Goal: Information Seeking & Learning: Learn about a topic

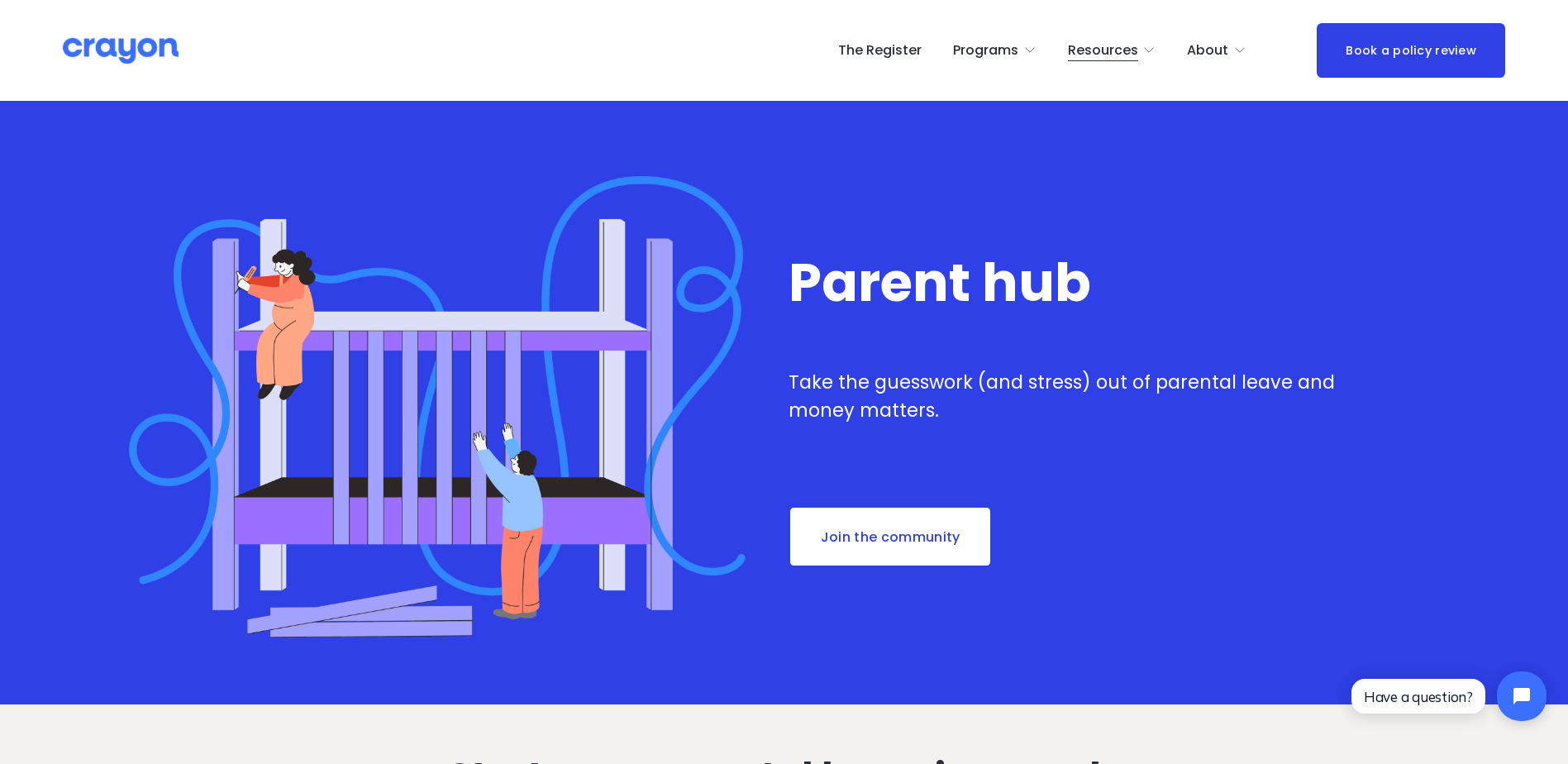
click at [1206, 42] on span "About" at bounding box center [1208, 51] width 42 height 24
click at [0, 0] on span "About Us" at bounding box center [0, 0] width 0 height 0
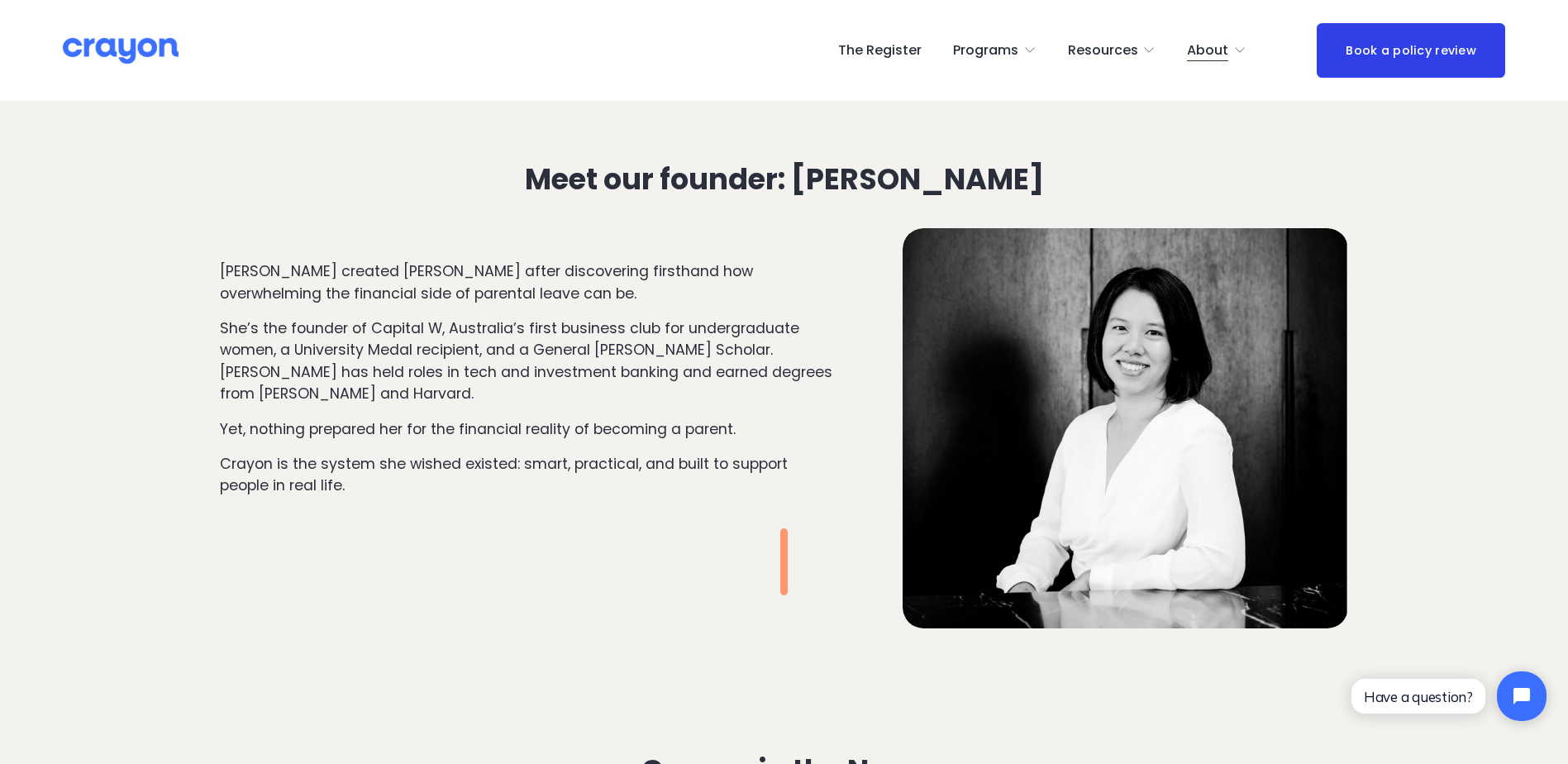
scroll to position [1820, 0]
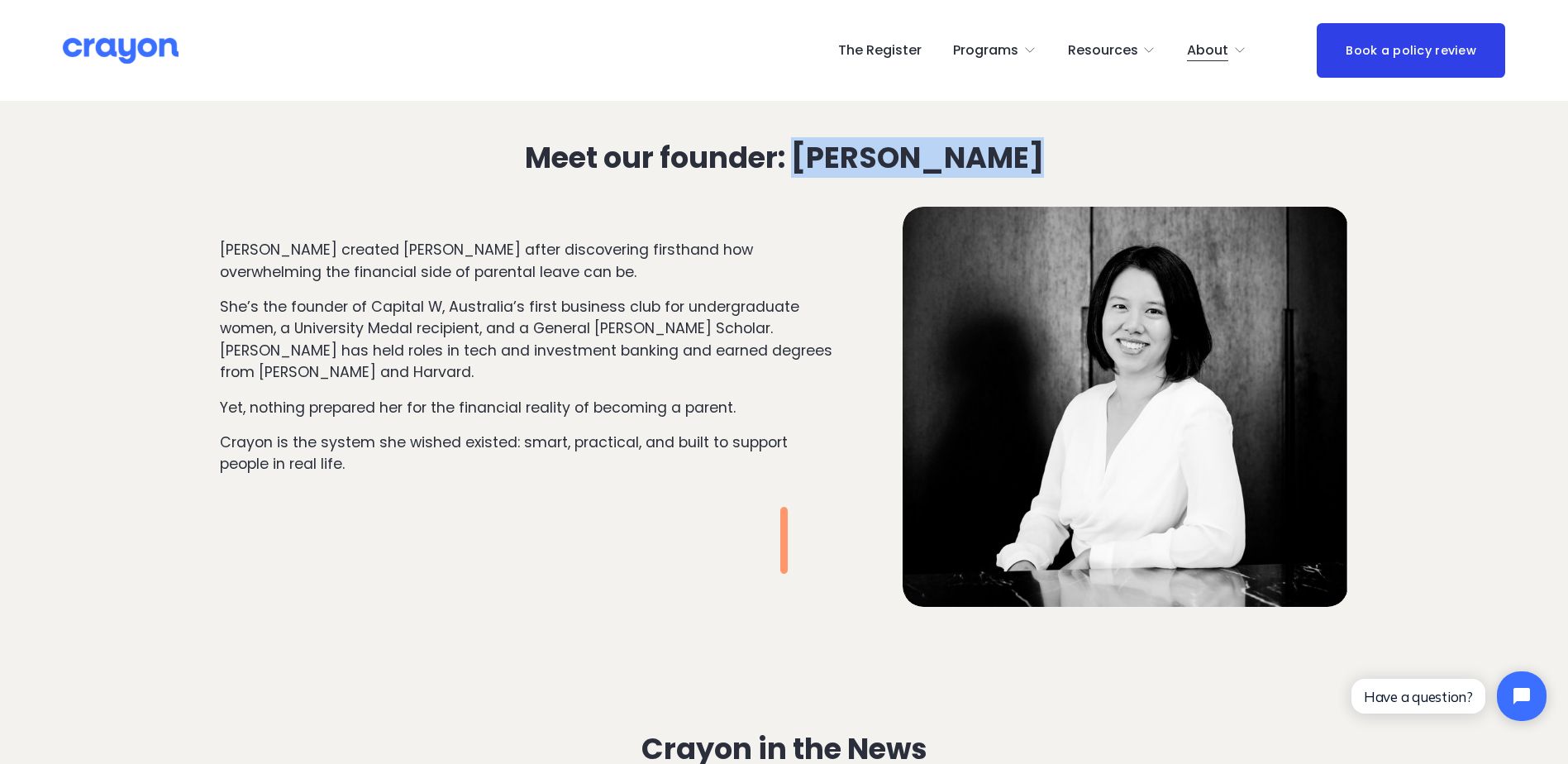
drag, startPoint x: 811, startPoint y: 148, endPoint x: 1042, endPoint y: 165, distance: 231.6
click at [1042, 165] on h3 "Meet our founder: Stephanie Pow" at bounding box center [784, 158] width 672 height 33
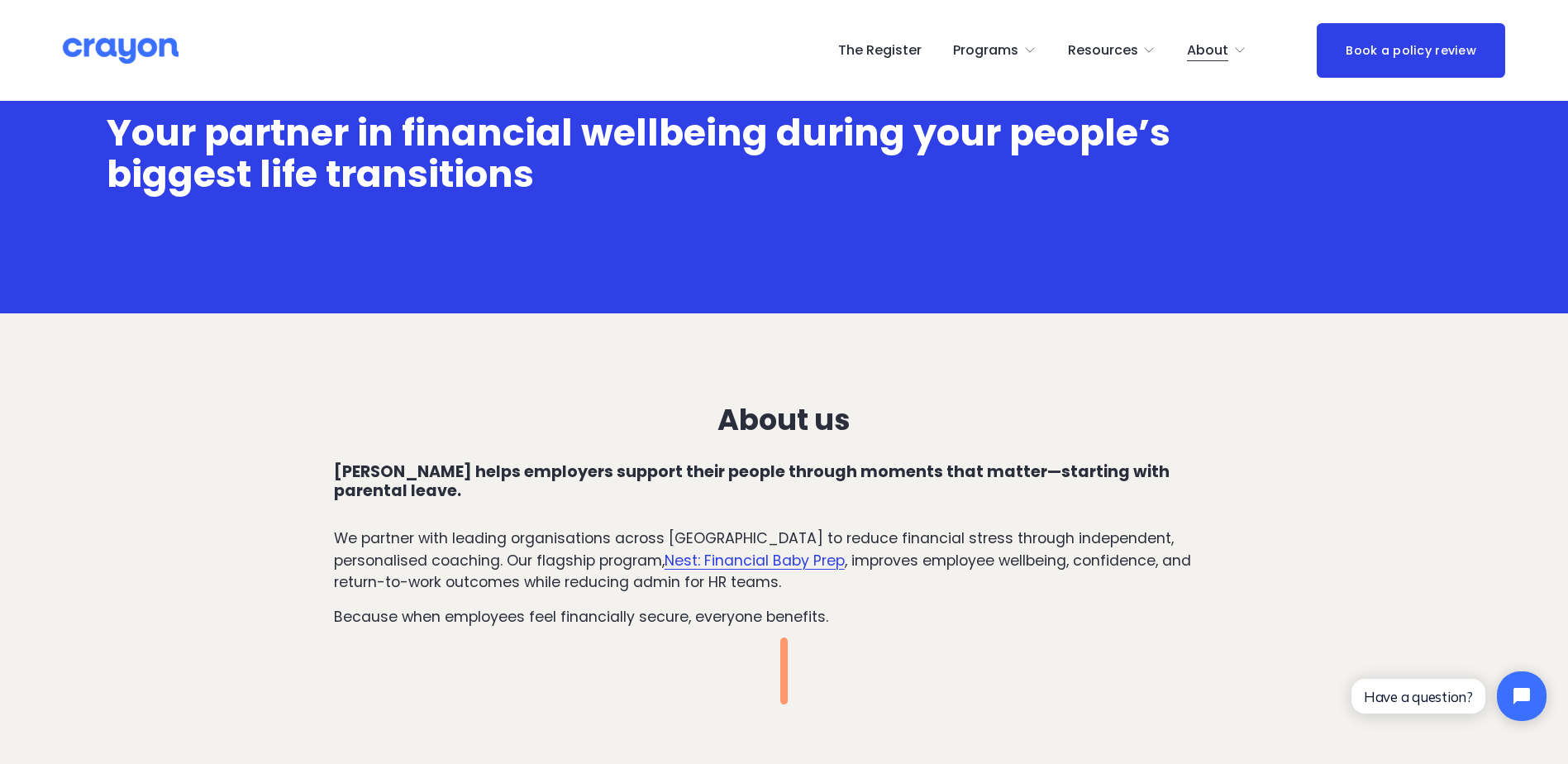
scroll to position [0, 0]
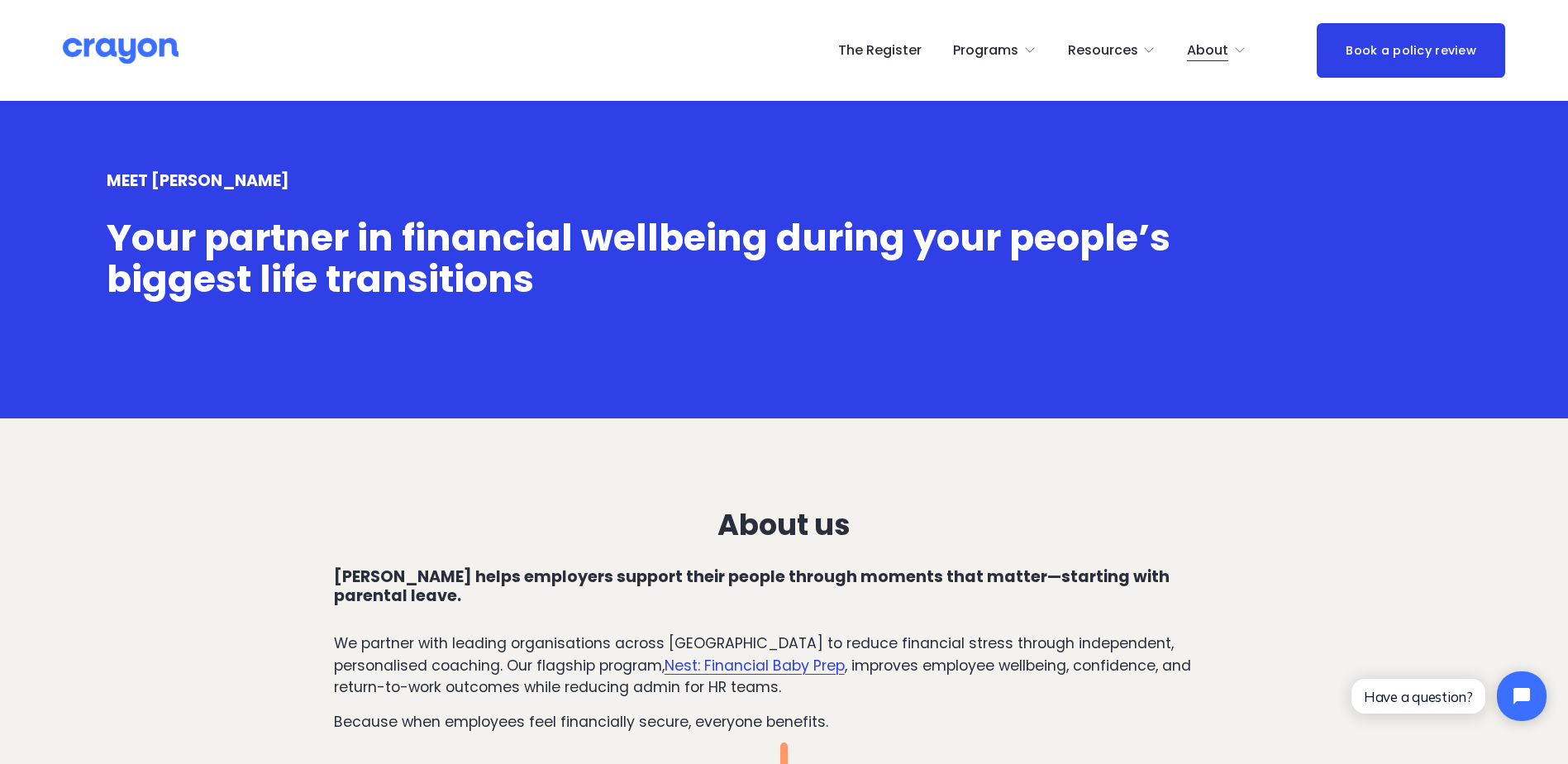
click at [1010, 51] on span "Programs" at bounding box center [986, 51] width 65 height 24
click at [0, 0] on span "Pulse: Annual Financial Health Check" at bounding box center [0, 0] width 0 height 0
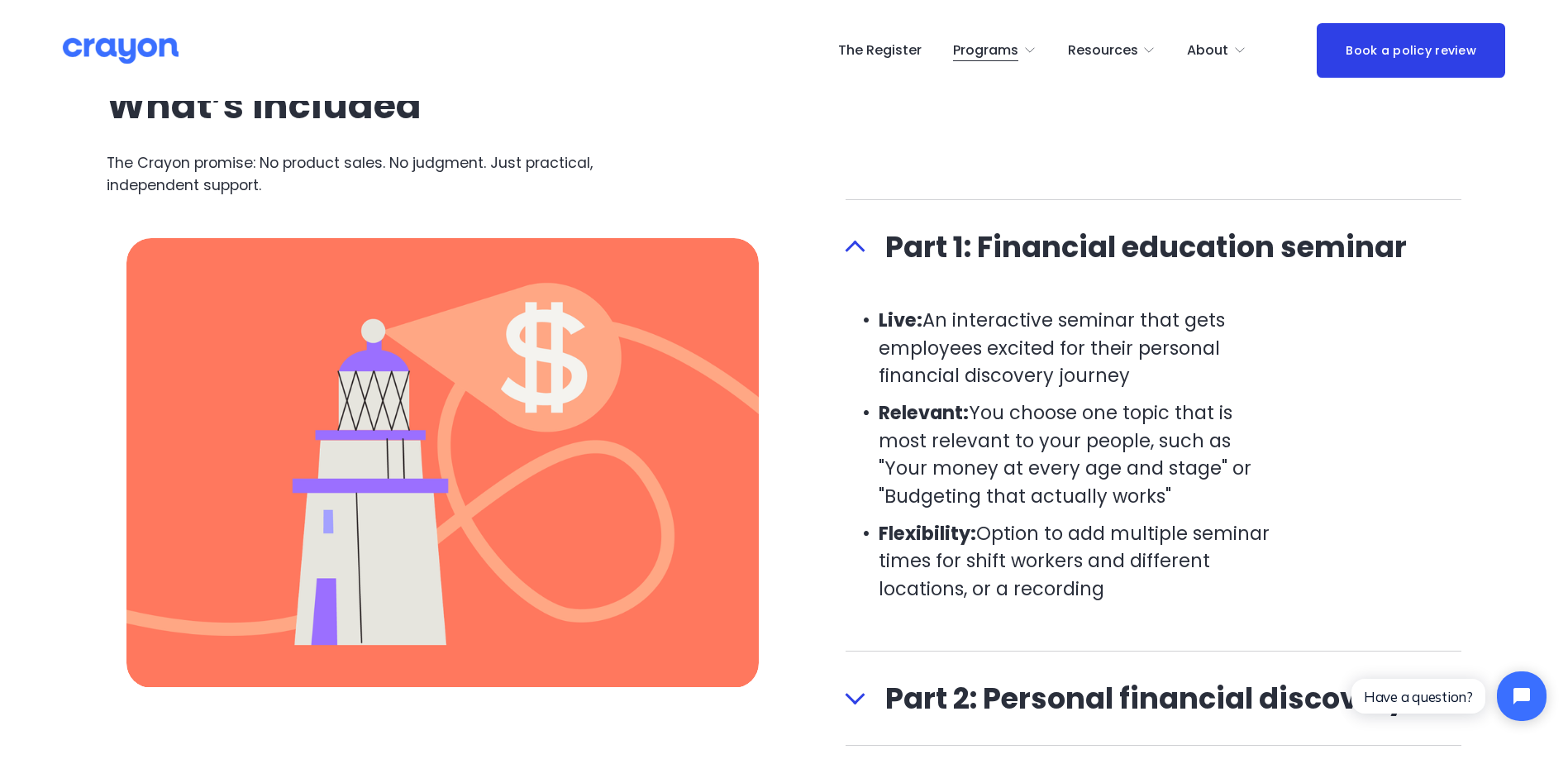
scroll to position [1406, 0]
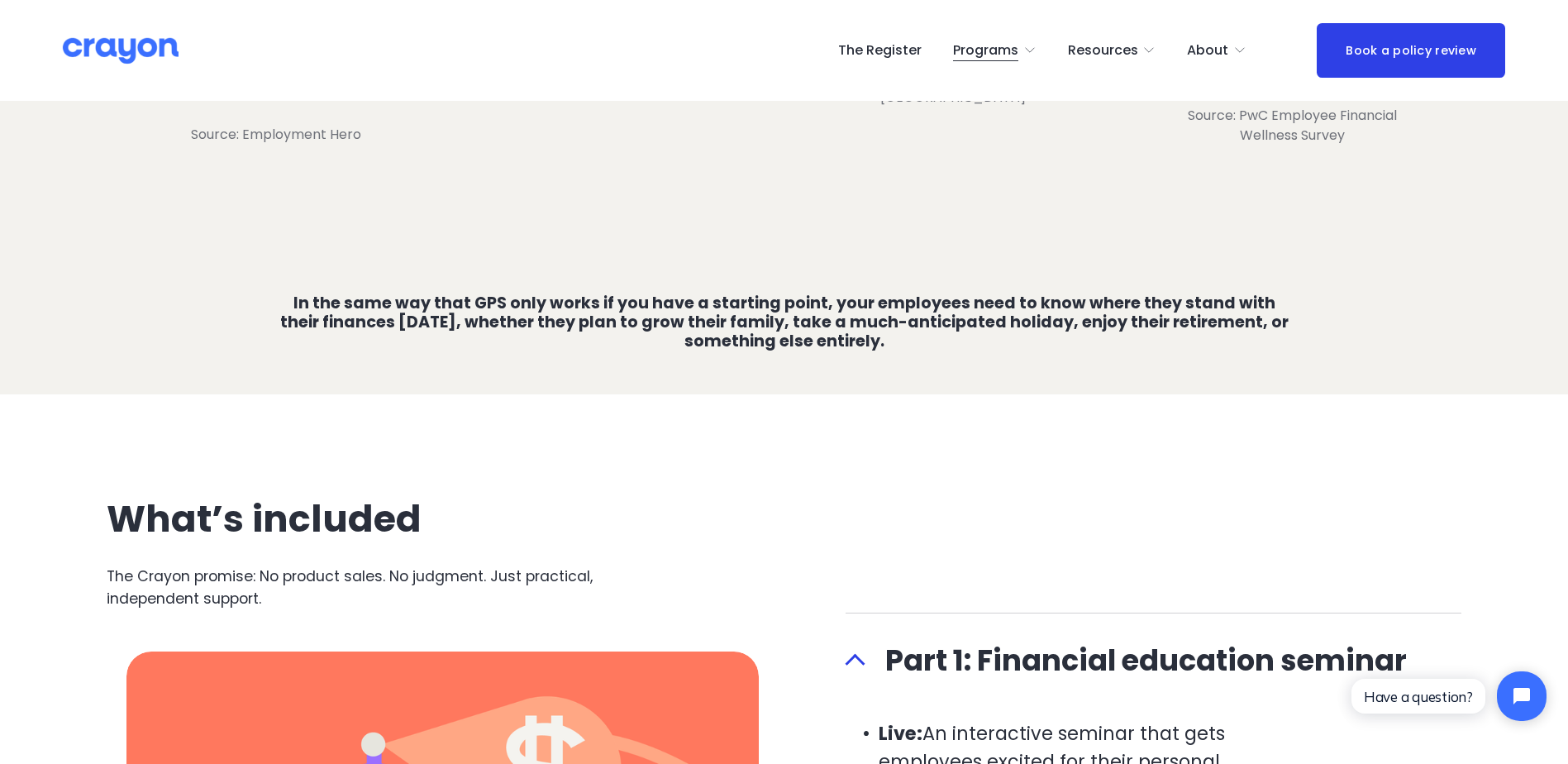
click at [1112, 50] on span "Resources" at bounding box center [1103, 51] width 70 height 24
click at [0, 0] on span "Parent Hub" at bounding box center [0, 0] width 0 height 0
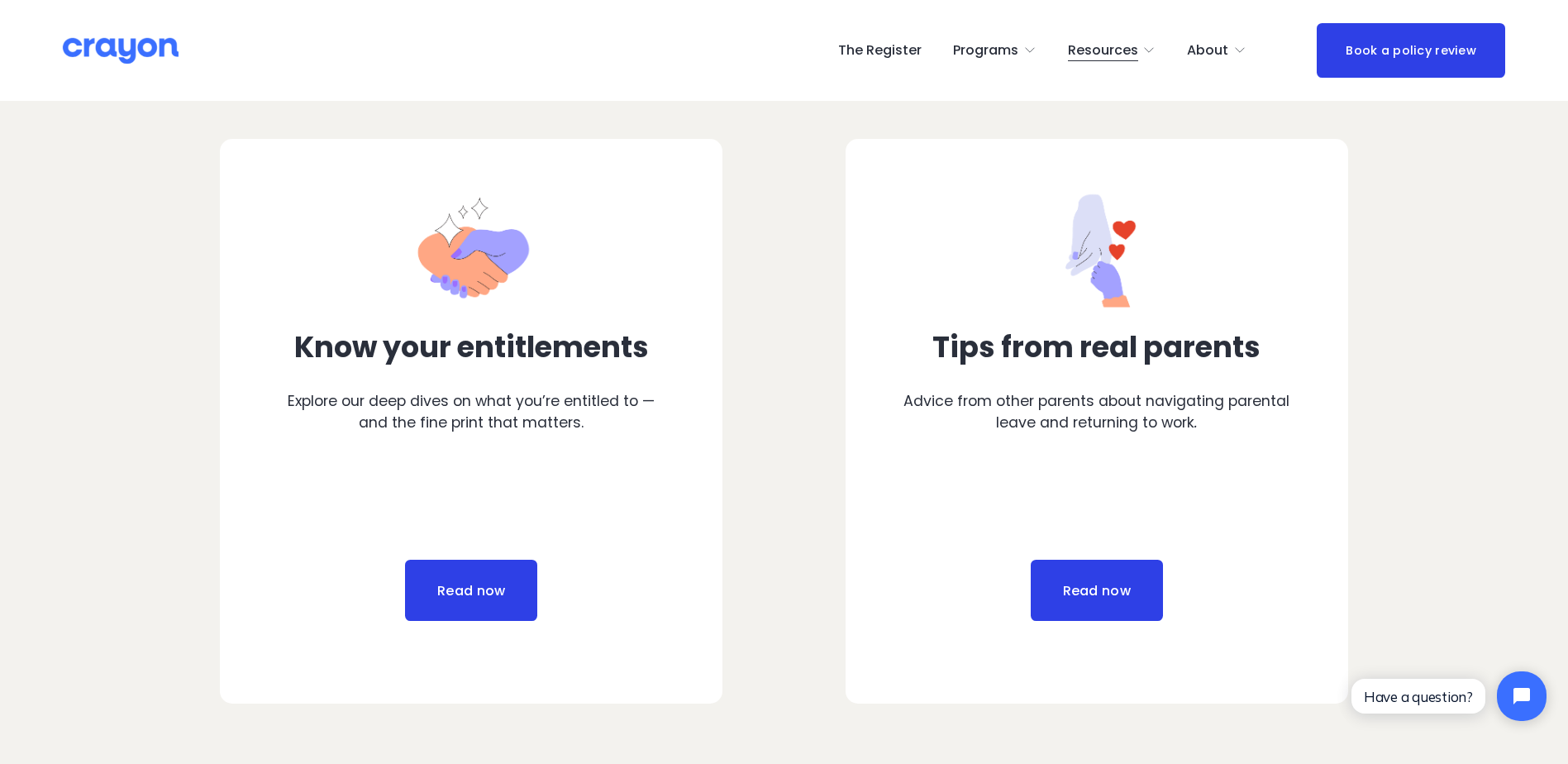
scroll to position [827, 0]
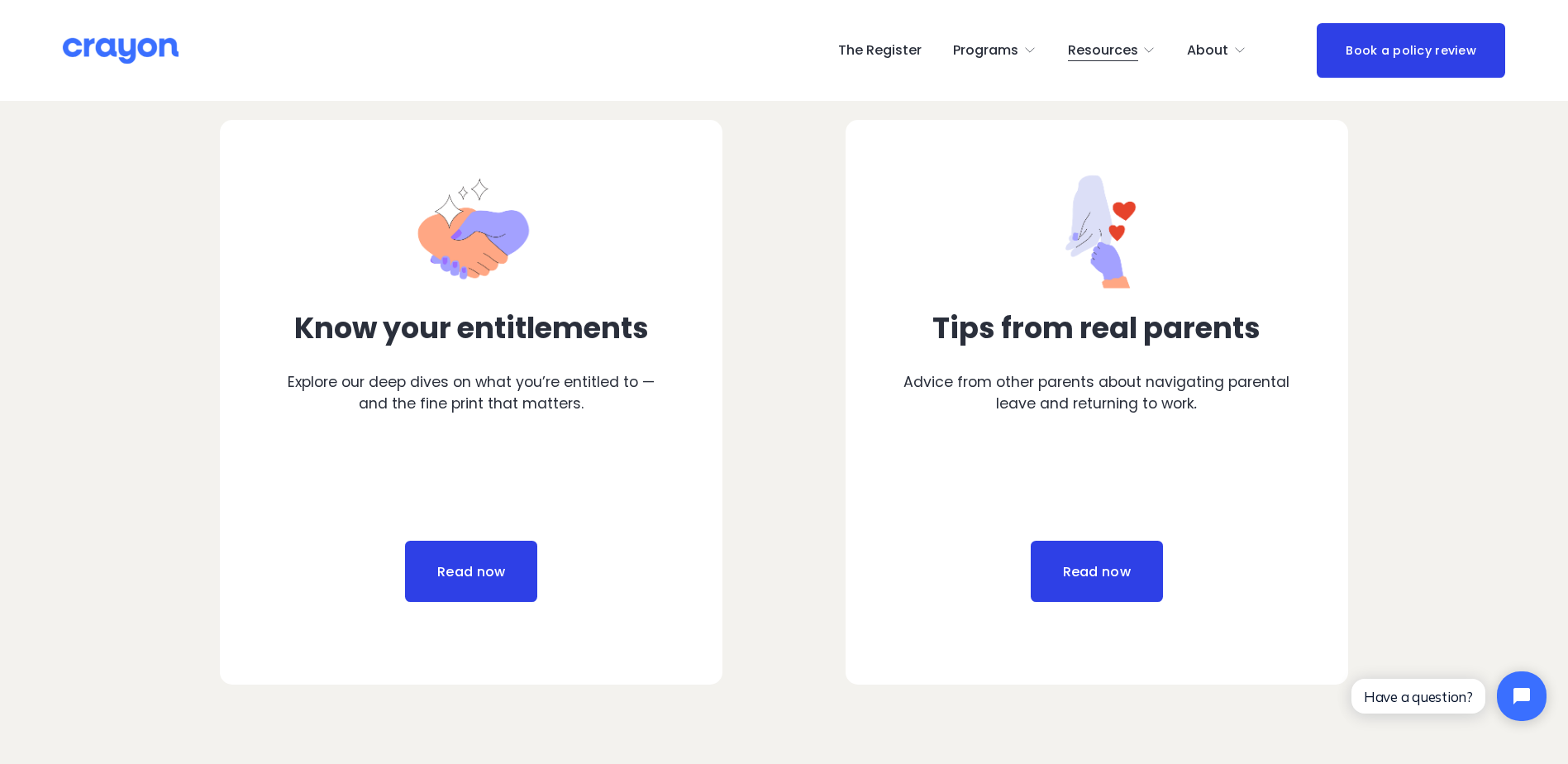
click at [484, 570] on link "Read now" at bounding box center [470, 572] width 132 height 62
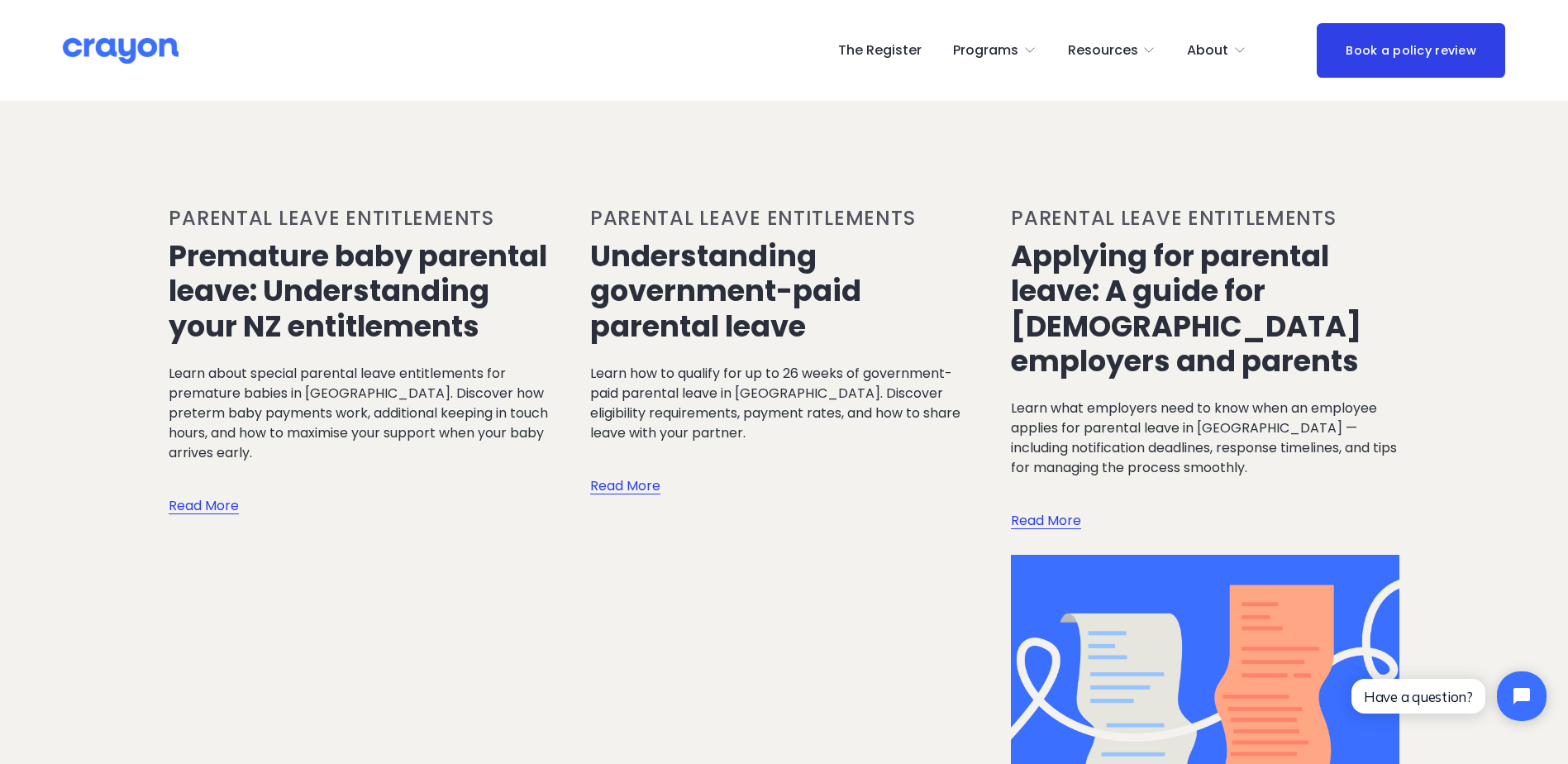
scroll to position [1820, 0]
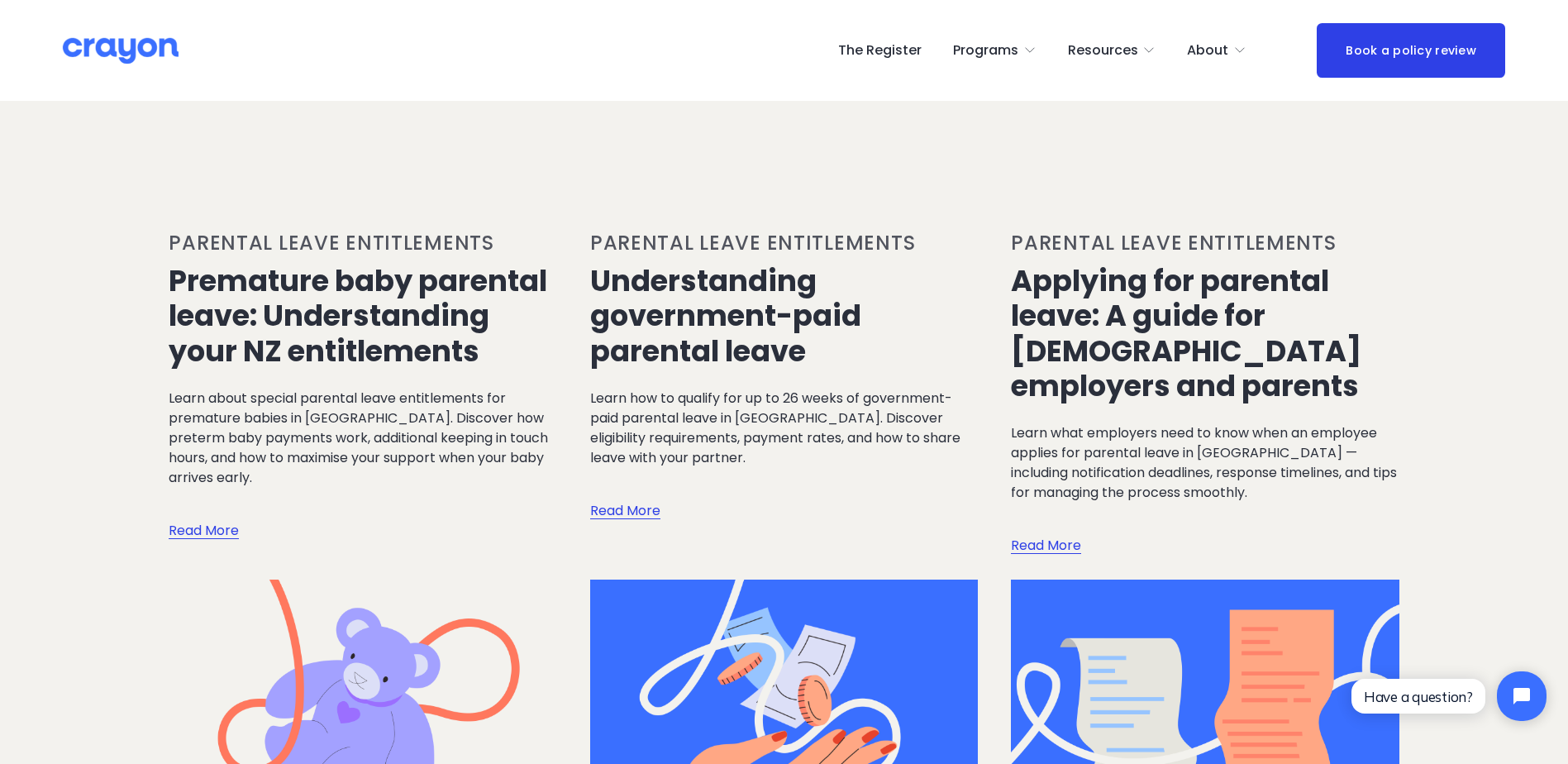
click at [1213, 316] on link "Applying for parental leave: A guide for [DEMOGRAPHIC_DATA] employers and paren…" at bounding box center [1185, 333] width 350 height 146
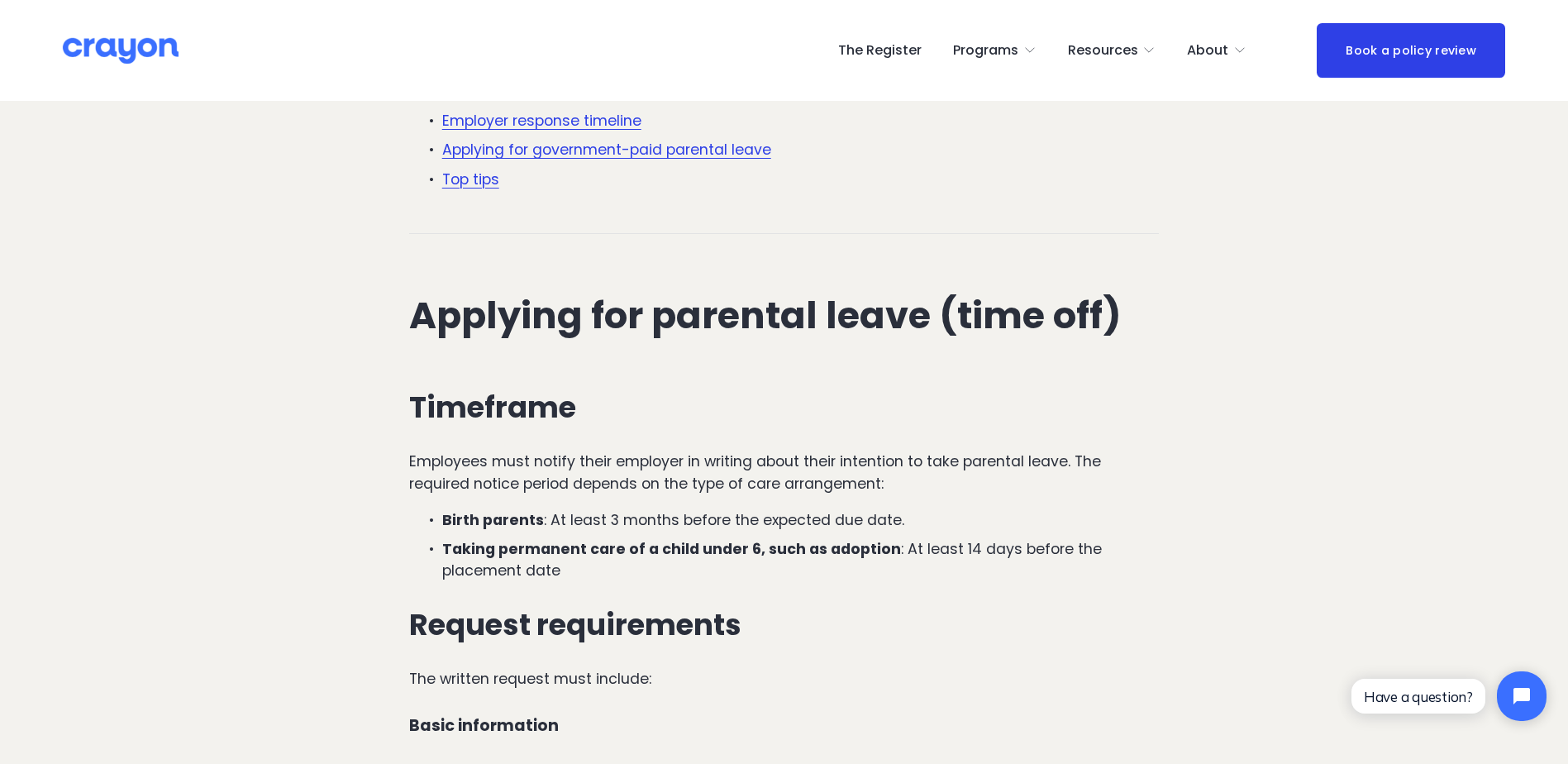
scroll to position [744, 0]
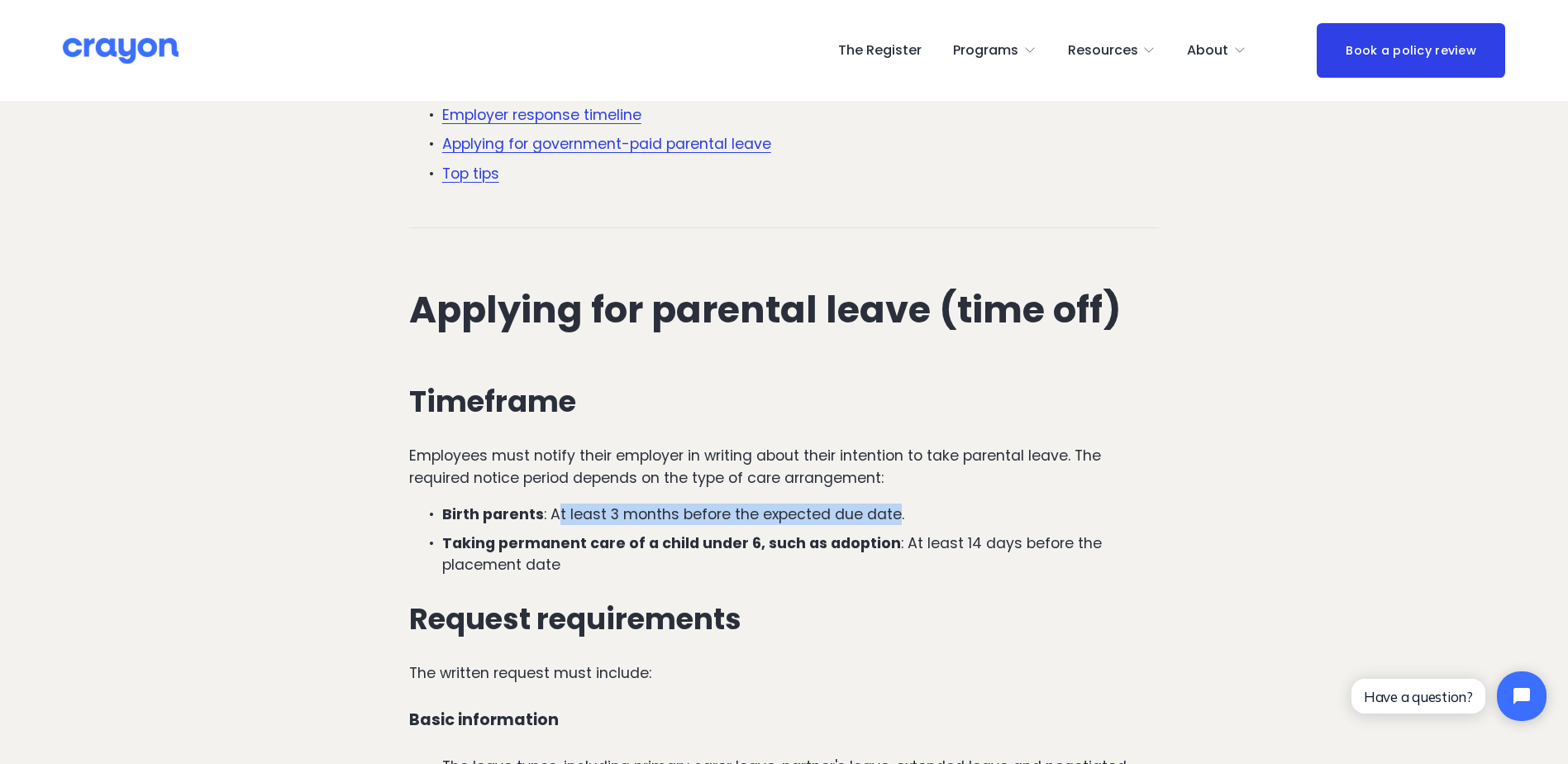
drag, startPoint x: 555, startPoint y: 446, endPoint x: 890, endPoint y: 446, distance: 335.0
click at [890, 504] on p "Birth parents : At least 3 months before the expected due date." at bounding box center [800, 515] width 717 height 22
drag, startPoint x: 890, startPoint y: 446, endPoint x: 761, endPoint y: 492, distance: 137.0
click at [761, 533] on p "Taking permanent care of a child under 6, such as adoption : At least 14 days b…" at bounding box center [800, 555] width 717 height 44
drag, startPoint x: 687, startPoint y: 459, endPoint x: 842, endPoint y: 454, distance: 155.1
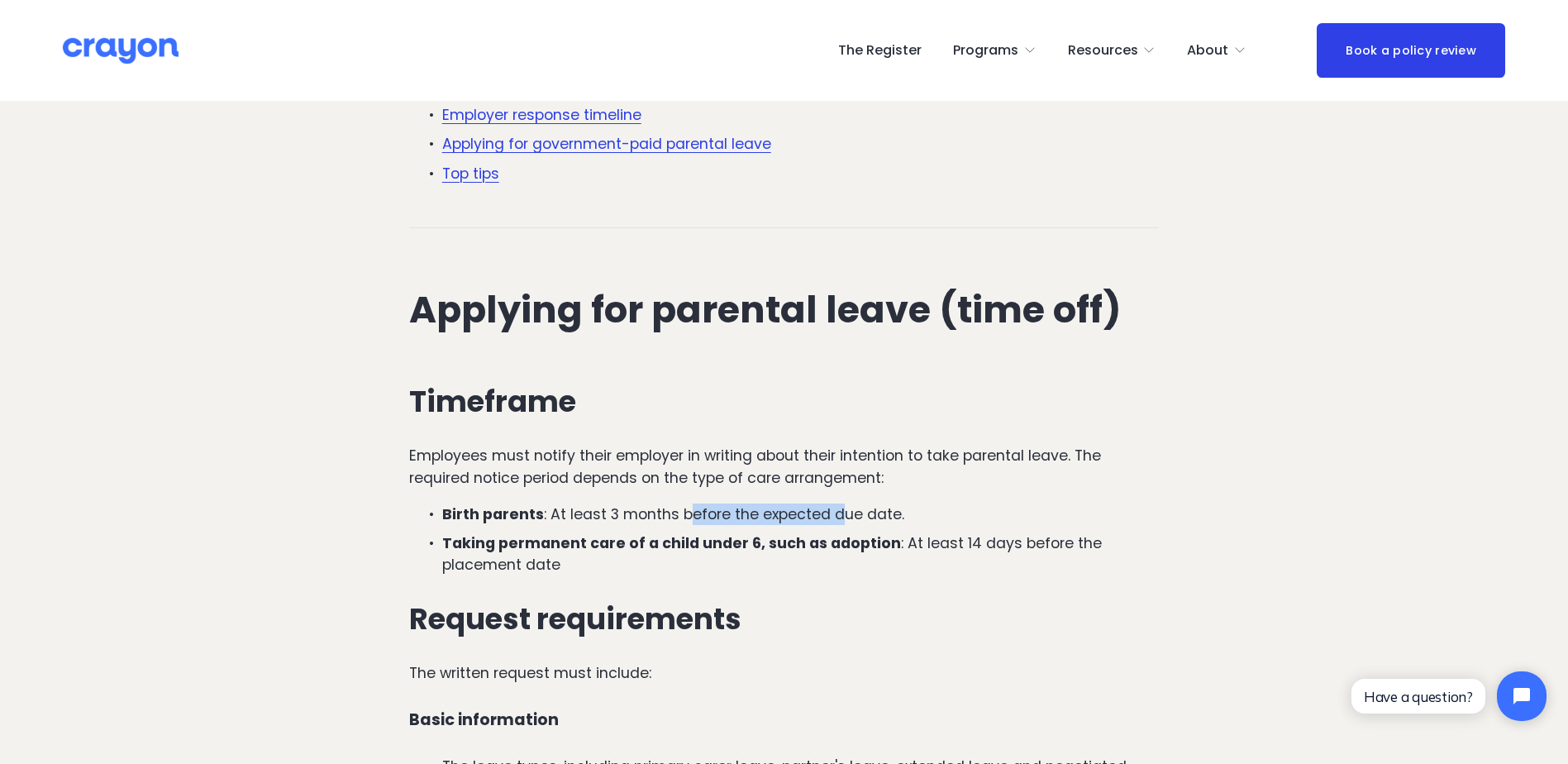
click at [842, 504] on p "Birth parents : At least 3 months before the expected due date." at bounding box center [800, 515] width 717 height 22
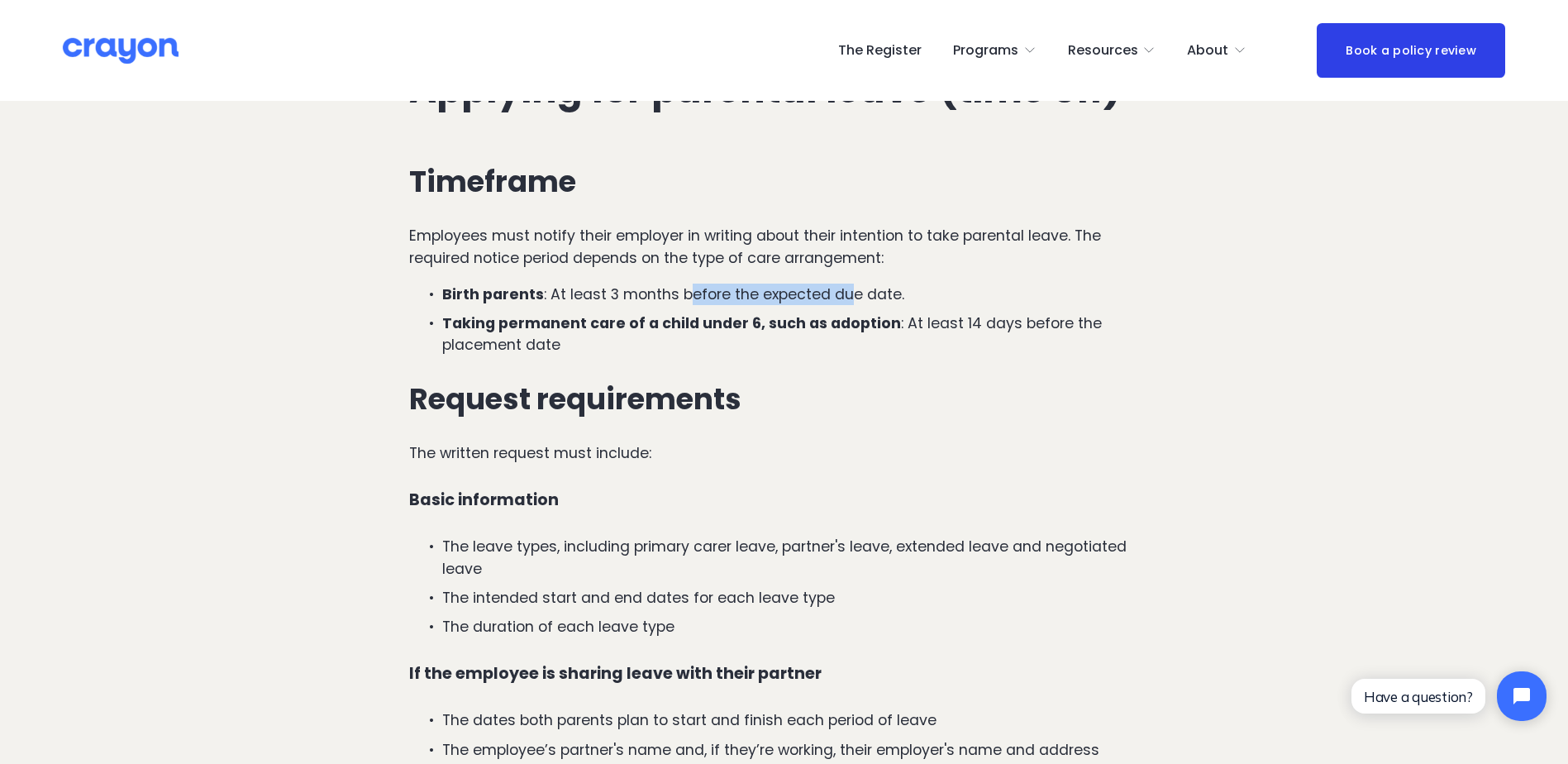
scroll to position [992, 0]
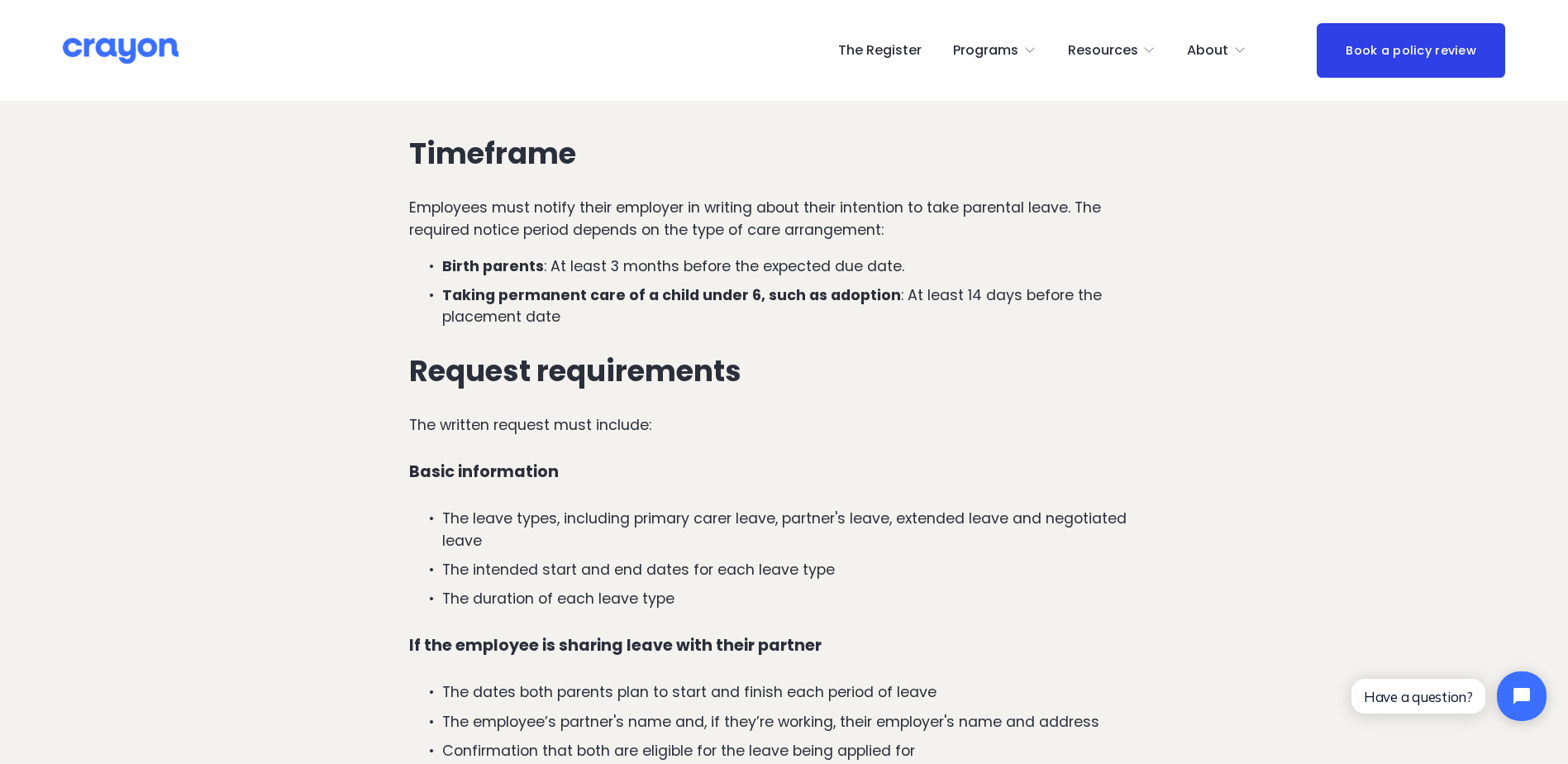
click at [706, 384] on div "Timeframe Employees must notify their employer in writing about their intention…" at bounding box center [784, 659] width 751 height 1045
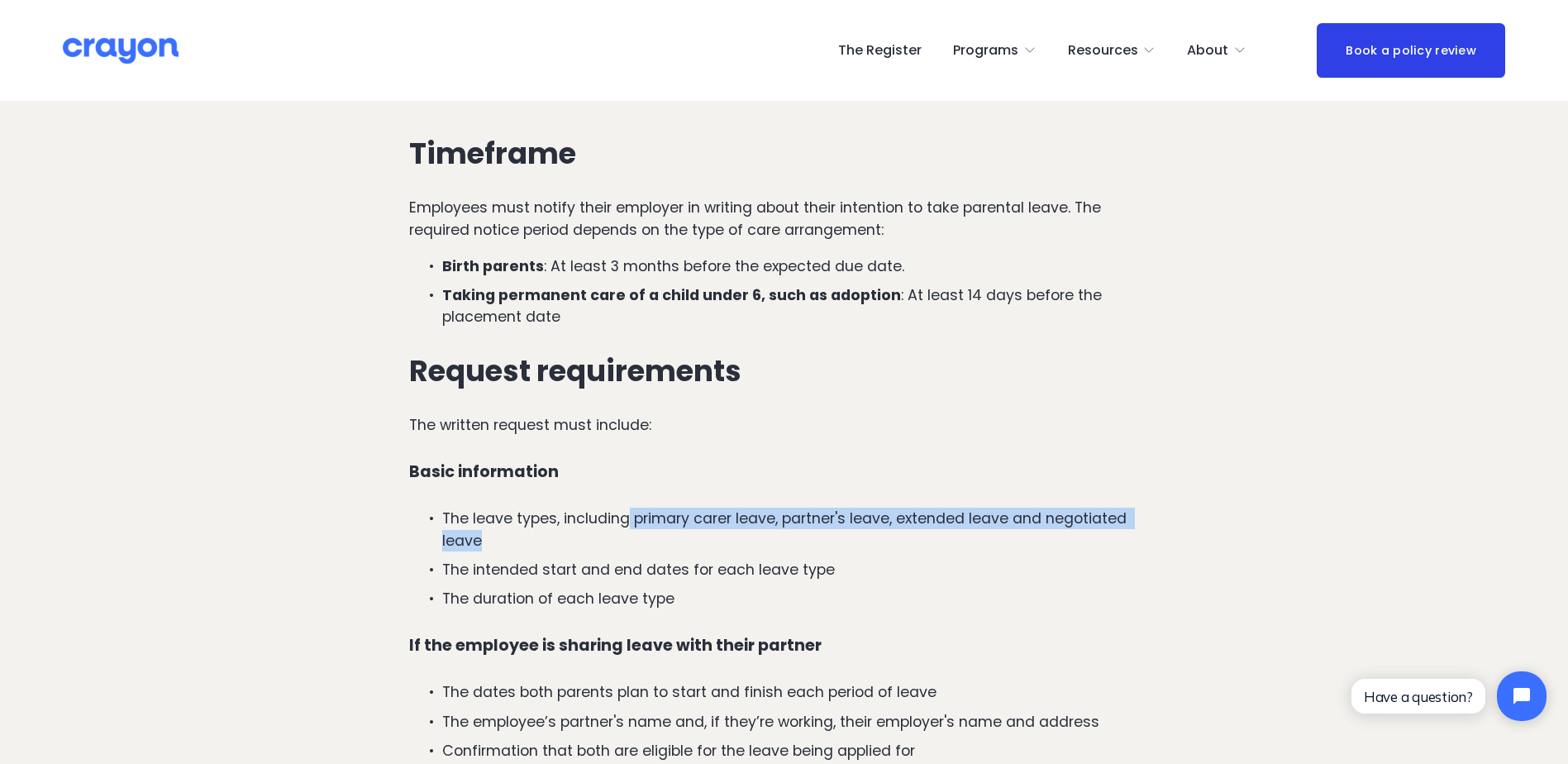
drag, startPoint x: 629, startPoint y: 449, endPoint x: 931, endPoint y: 471, distance: 302.8
click at [931, 508] on p "The leave types, including primary carer leave, partner's leave, extended leave…" at bounding box center [800, 530] width 717 height 44
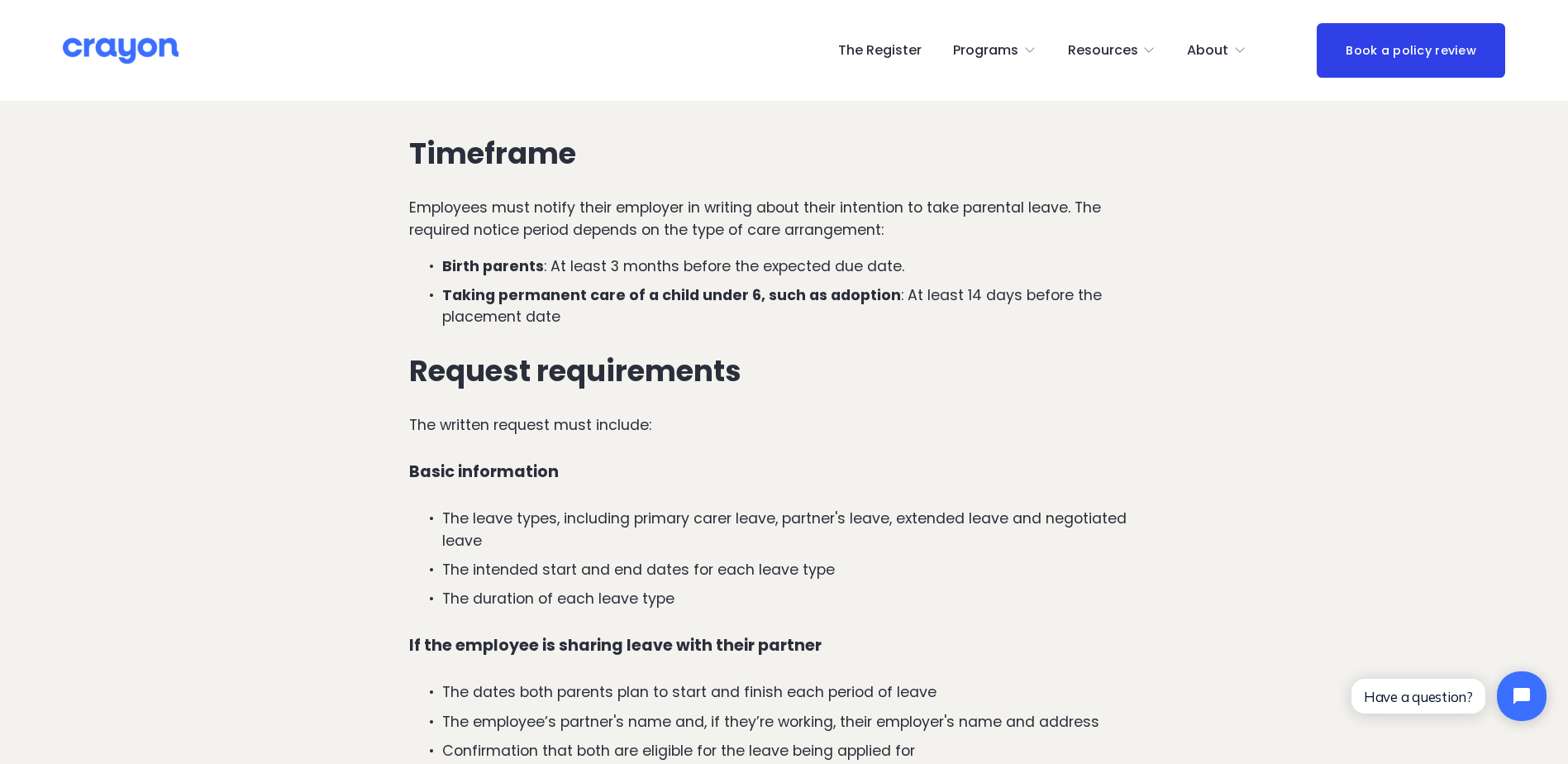
drag, startPoint x: 931, startPoint y: 471, endPoint x: 867, endPoint y: 504, distance: 72.0
click at [867, 559] on p "The intended start and end dates for each leave type" at bounding box center [800, 570] width 717 height 22
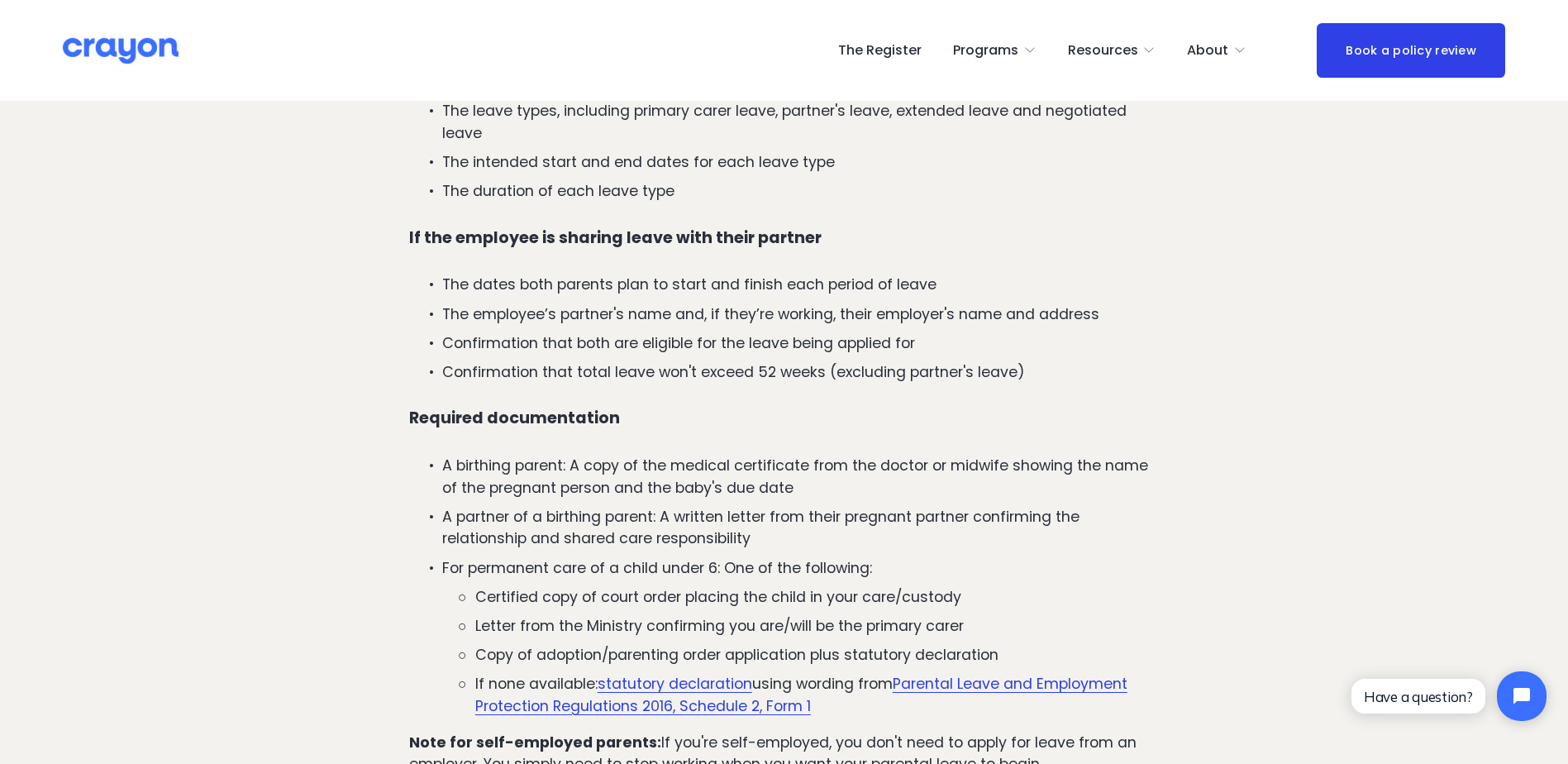
scroll to position [1406, 0]
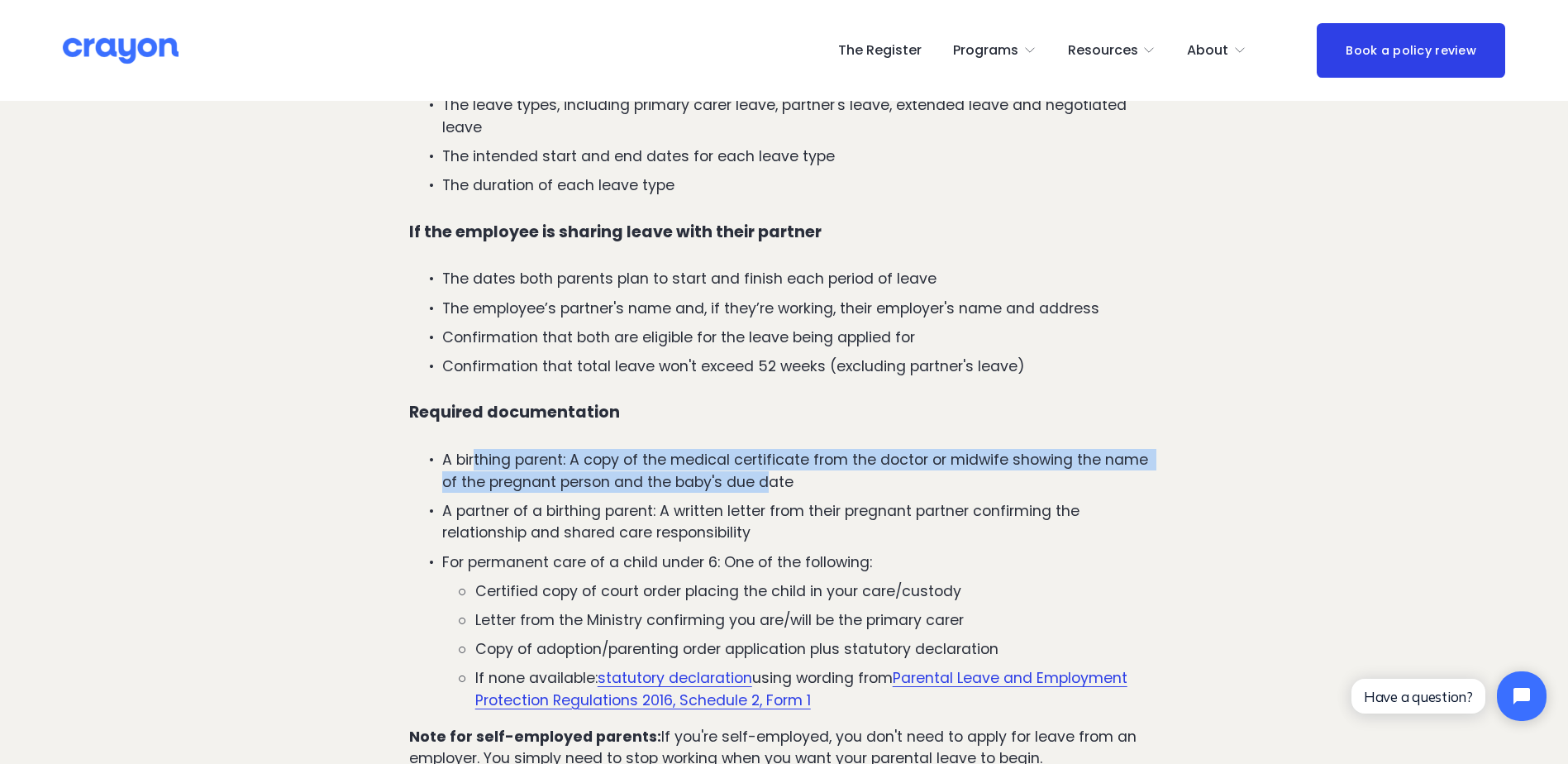
drag, startPoint x: 474, startPoint y: 400, endPoint x: 763, endPoint y: 413, distance: 289.3
click at [763, 449] on p "A birthing parent: A copy of the medical certificate from the doctor or midwife…" at bounding box center [800, 471] width 717 height 44
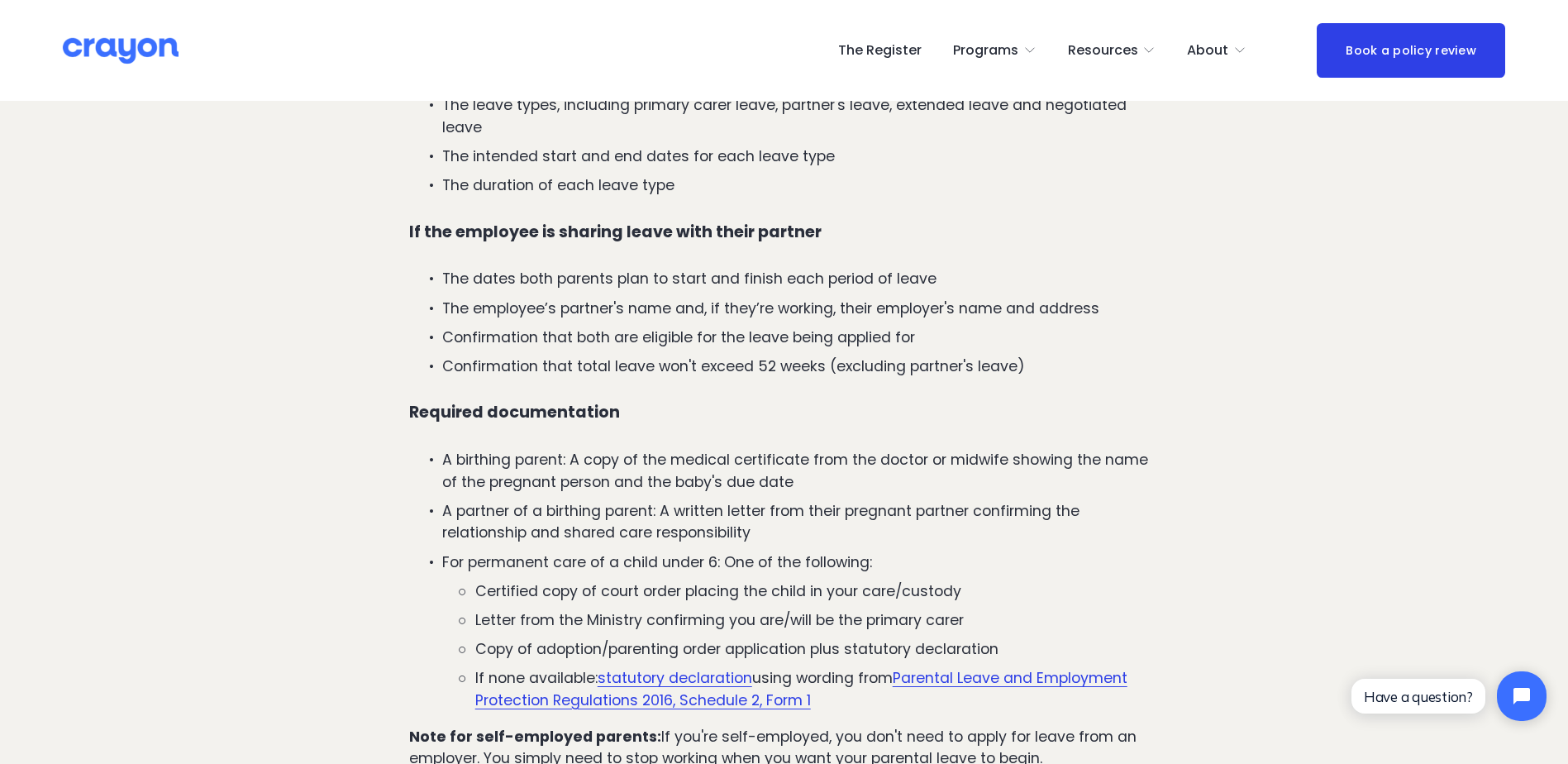
drag, startPoint x: 763, startPoint y: 413, endPoint x: 726, endPoint y: 440, distance: 45.8
click at [726, 500] on p "A partner of a birthing parent: A written letter from their pregnant partner co…" at bounding box center [800, 522] width 717 height 44
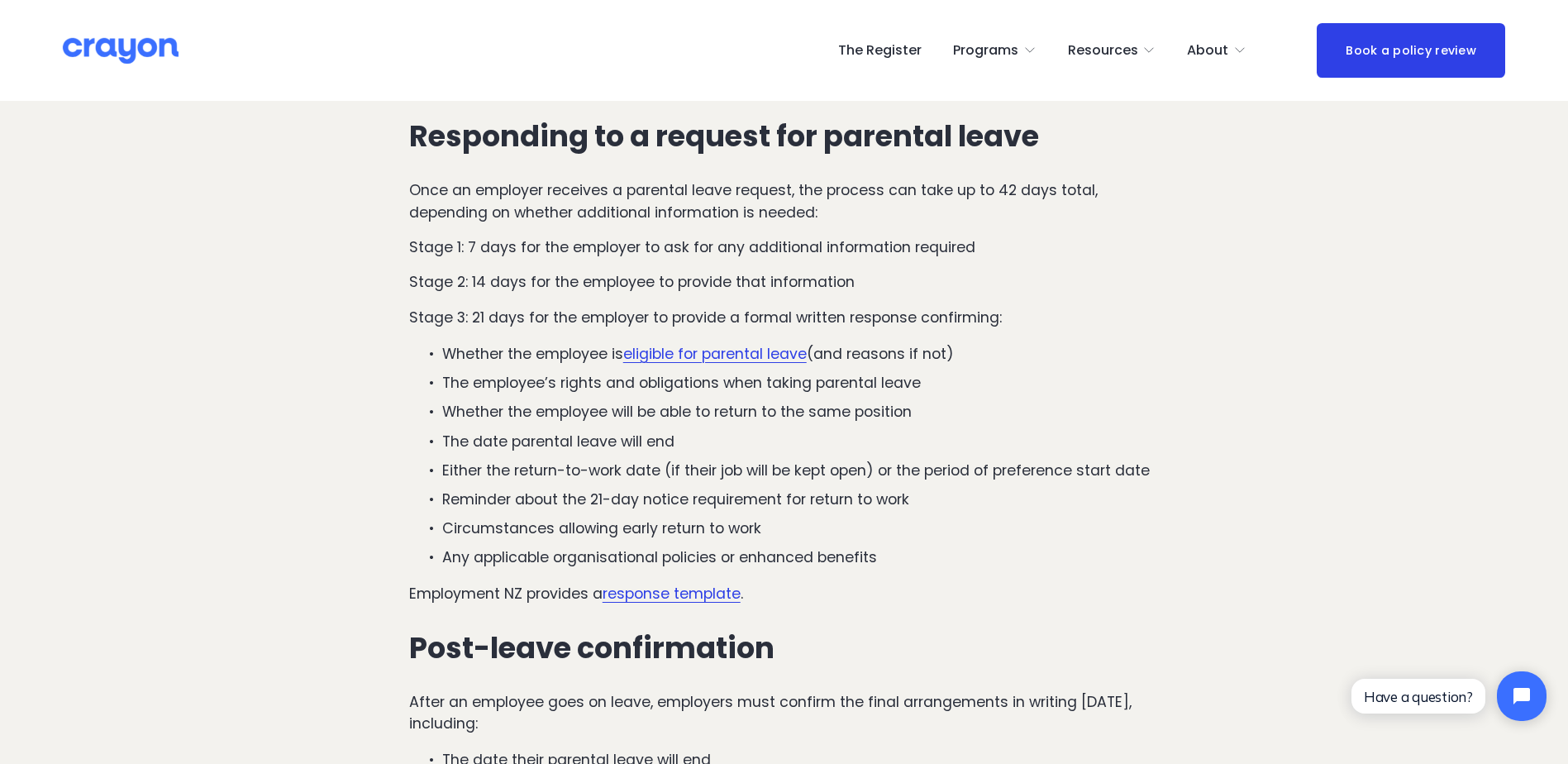
scroll to position [2232, 0]
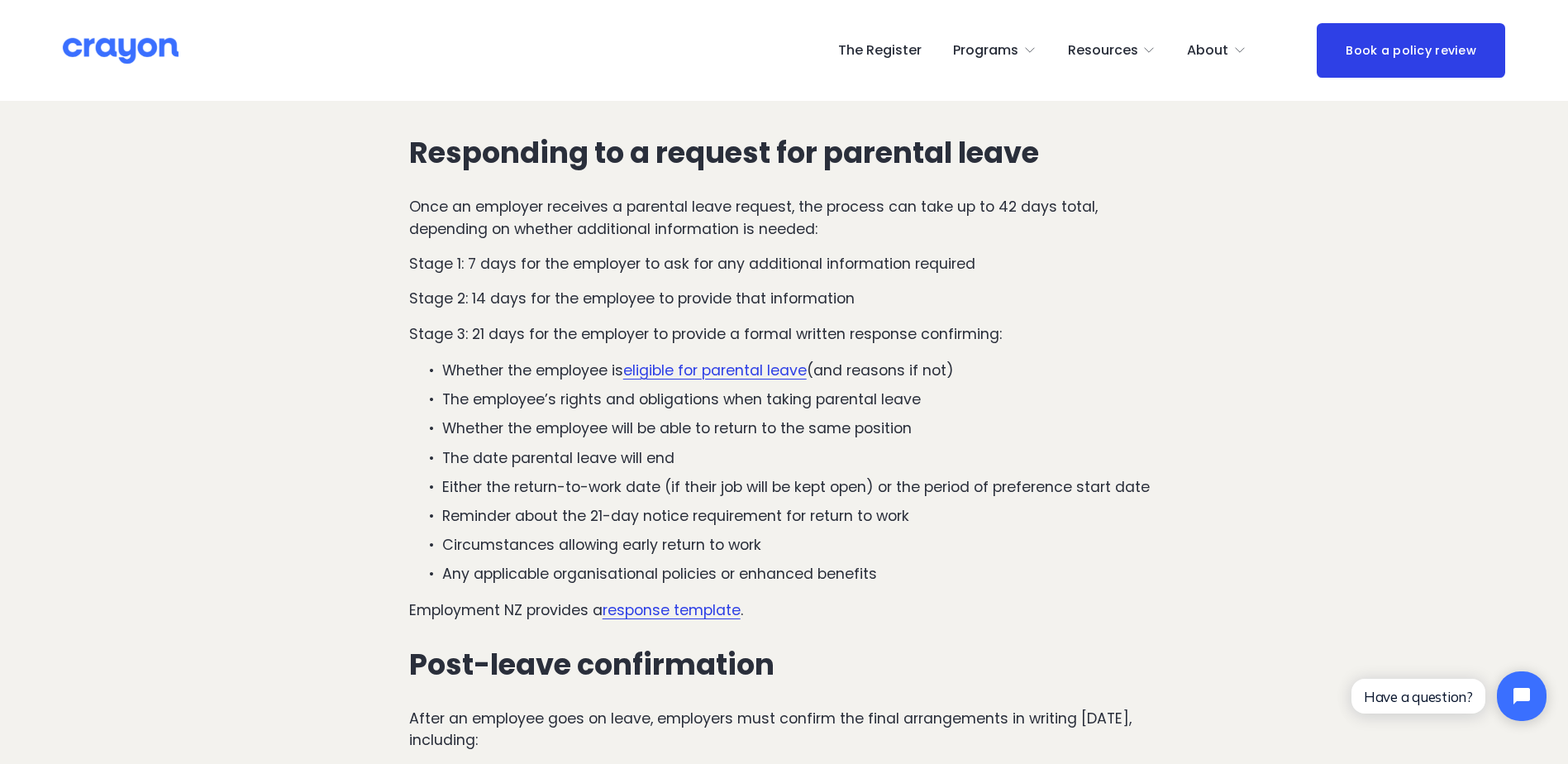
click at [455, 418] on p "Whether the employee will be able to return to the same position" at bounding box center [800, 429] width 717 height 22
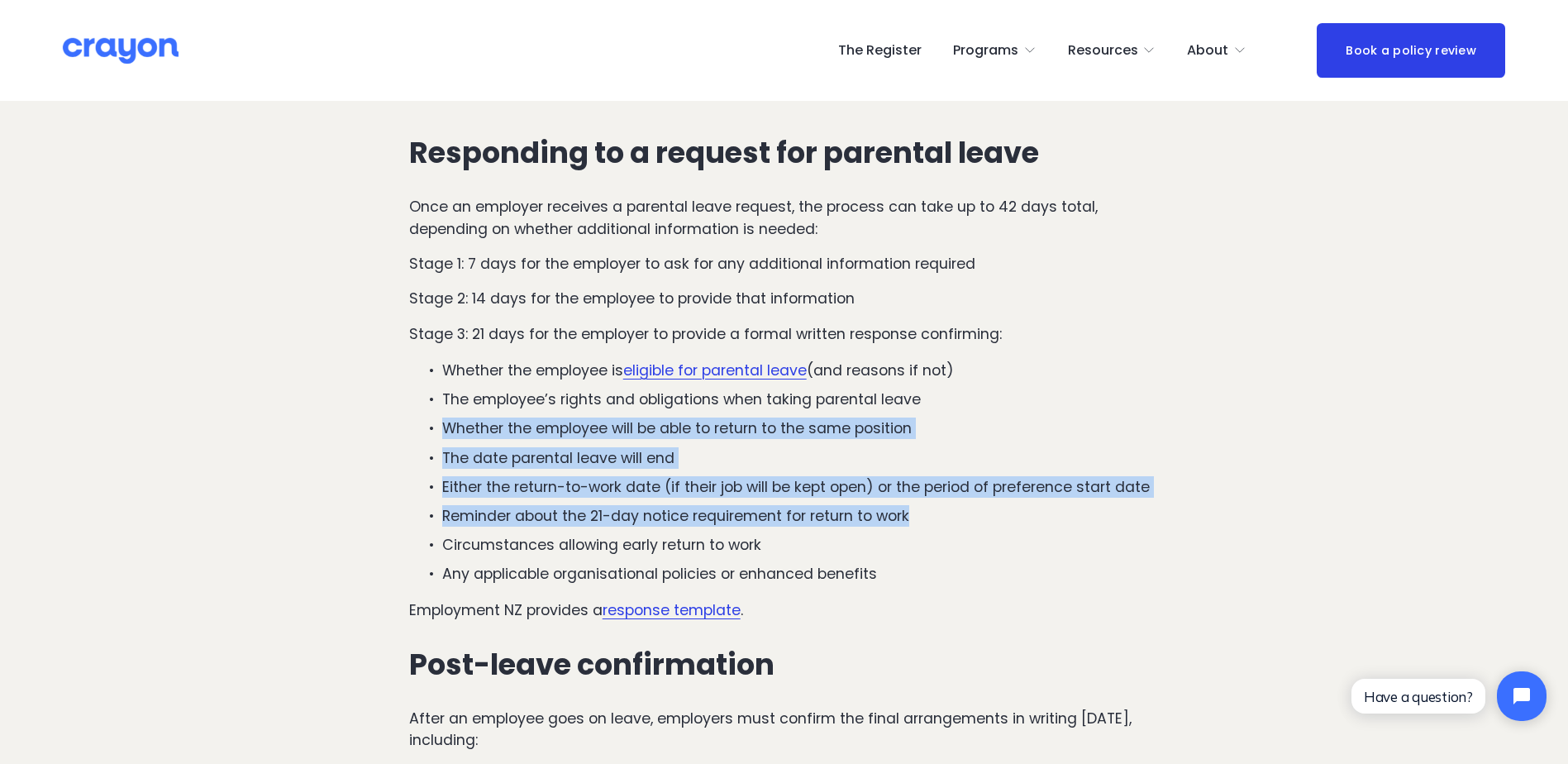
drag, startPoint x: 444, startPoint y: 365, endPoint x: 920, endPoint y: 453, distance: 484.1
click at [920, 453] on ul "Whether the employee is eligible for parental leave (and reasons if not) The em…" at bounding box center [784, 473] width 751 height 226
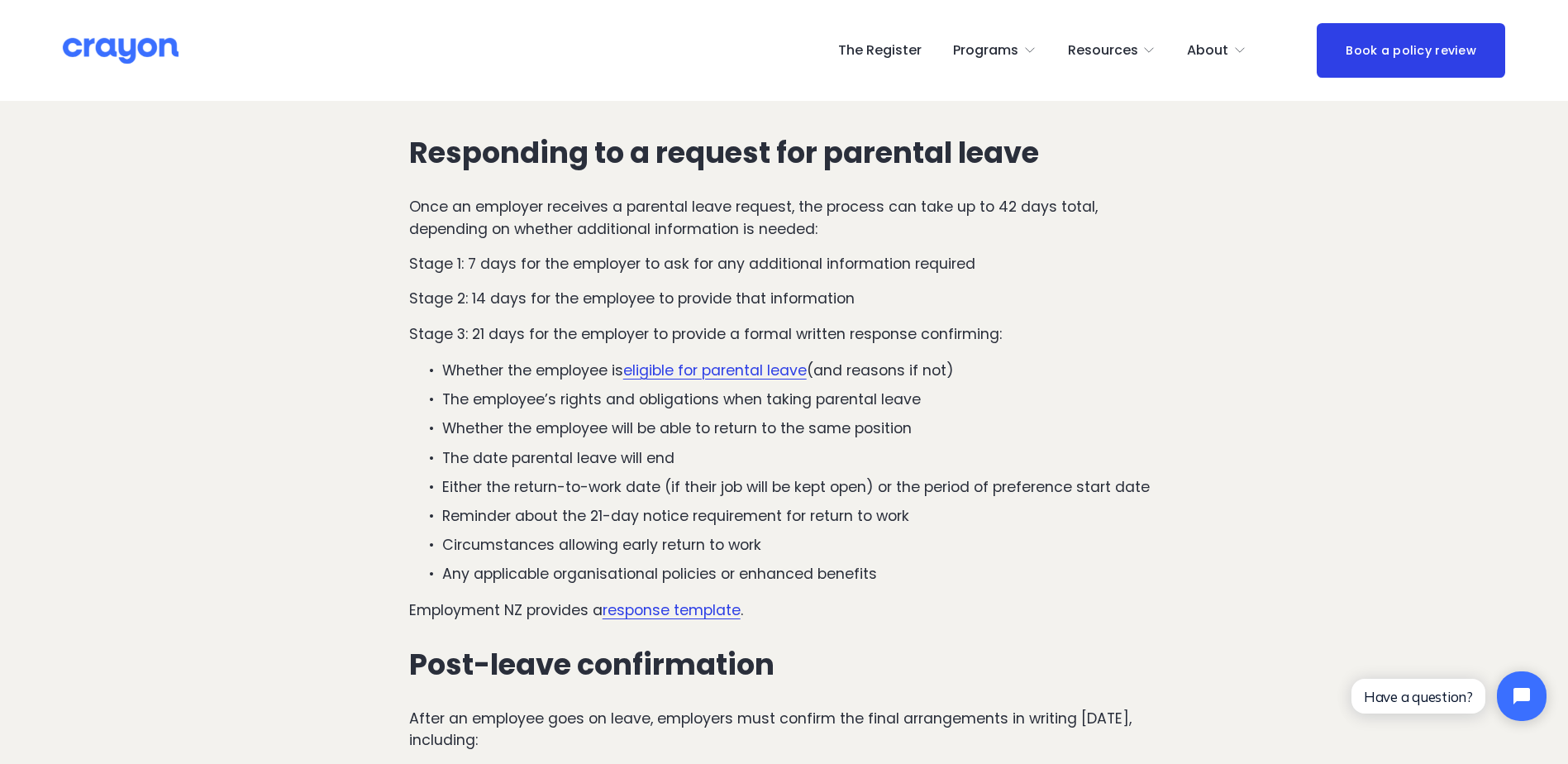
drag, startPoint x: 920, startPoint y: 453, endPoint x: 920, endPoint y: 508, distance: 55.0
click at [920, 564] on p "Any applicable organisational policies or enhanced benefits" at bounding box center [800, 574] width 717 height 22
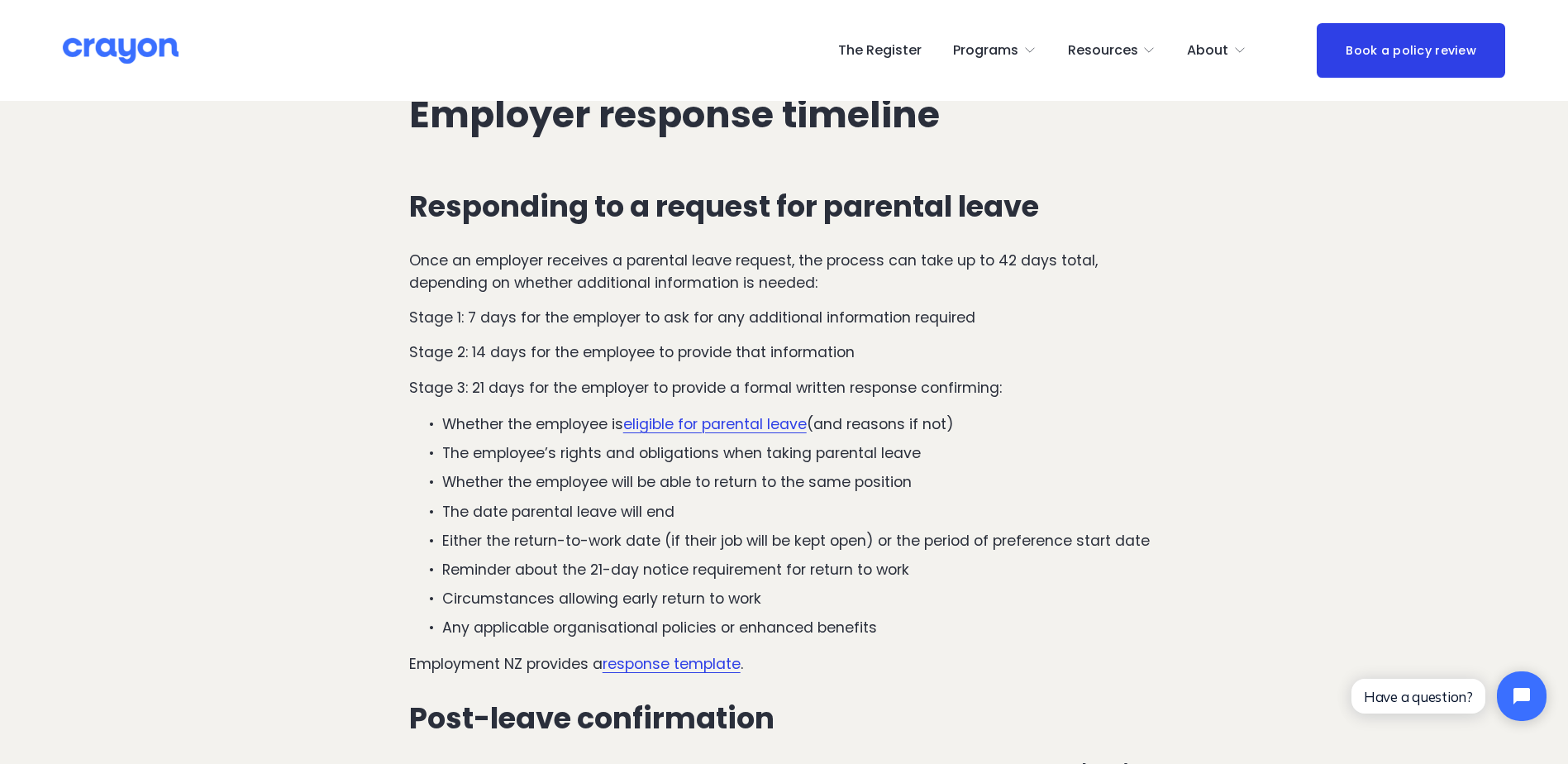
scroll to position [2150, 0]
